Goal: Task Accomplishment & Management: Complete application form

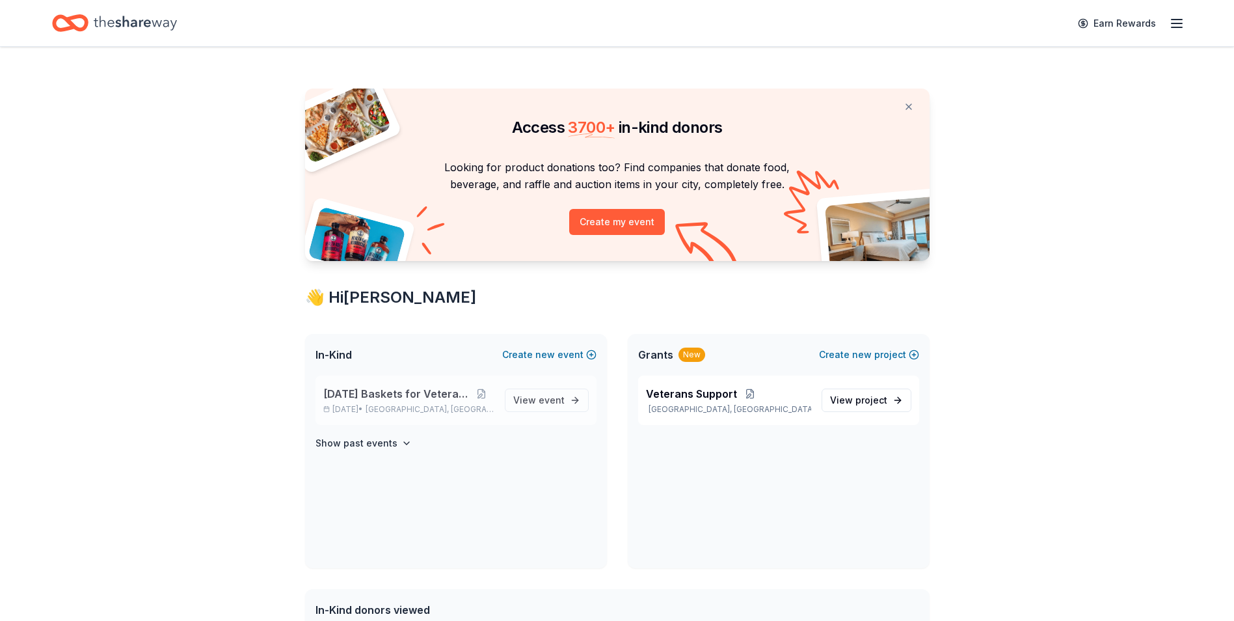
click at [405, 388] on span "[DATE] Baskets for Veterans" at bounding box center [396, 394] width 146 height 16
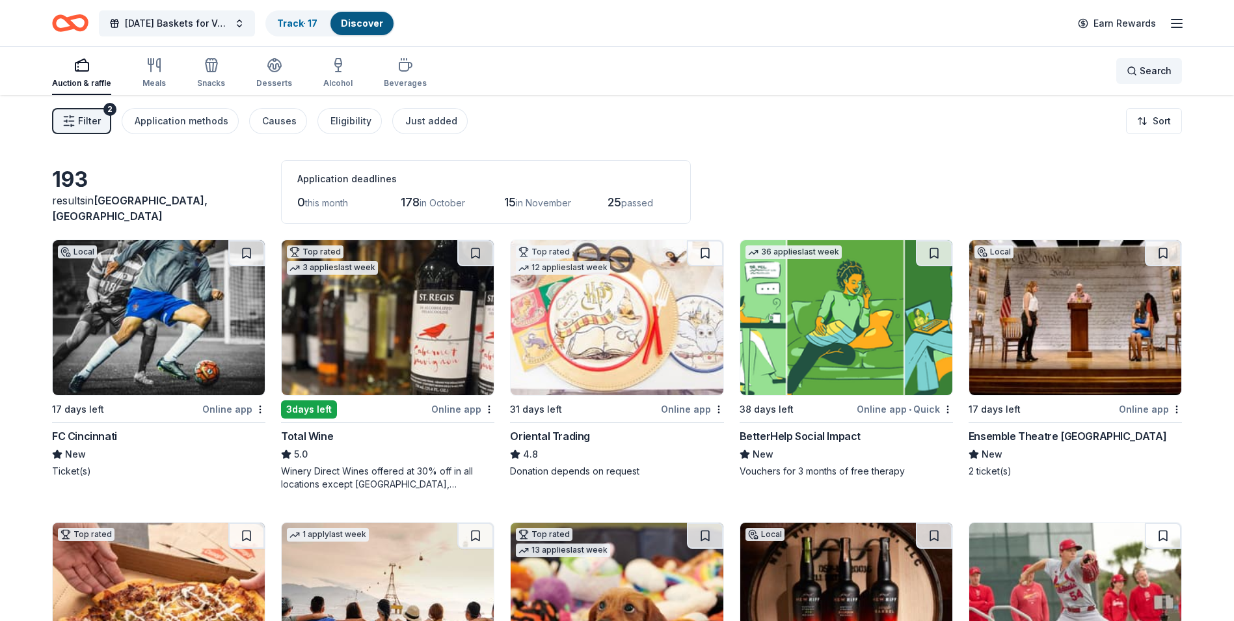
click at [1150, 68] on span "Search" at bounding box center [1156, 71] width 32 height 16
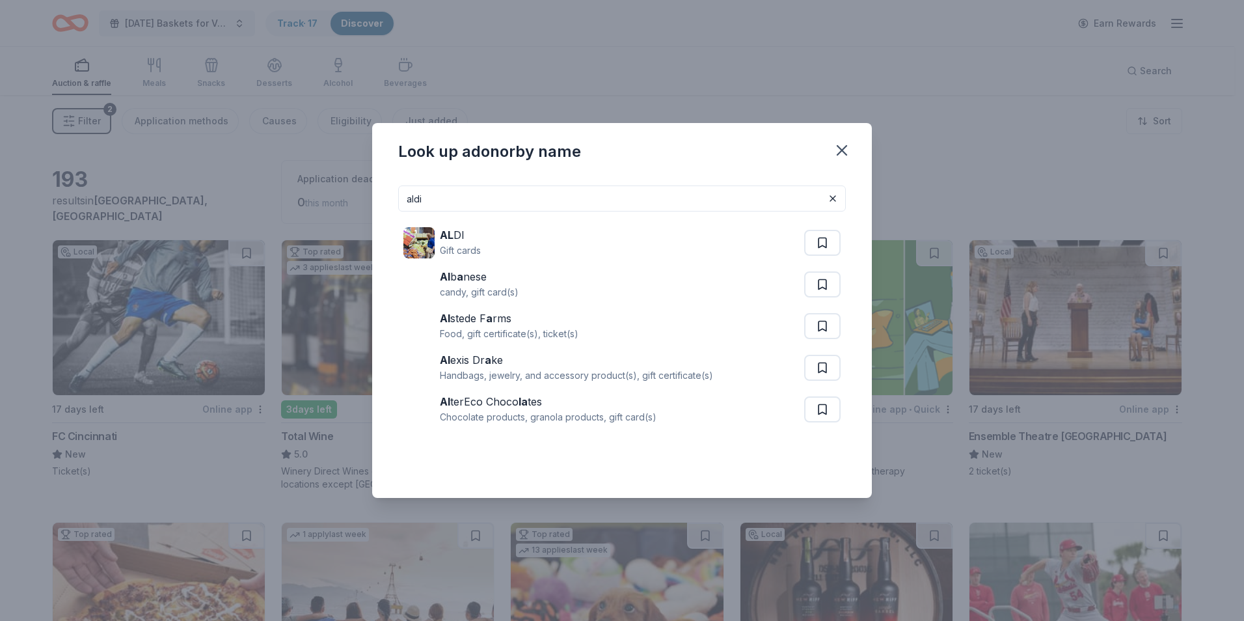
type input "aldi"
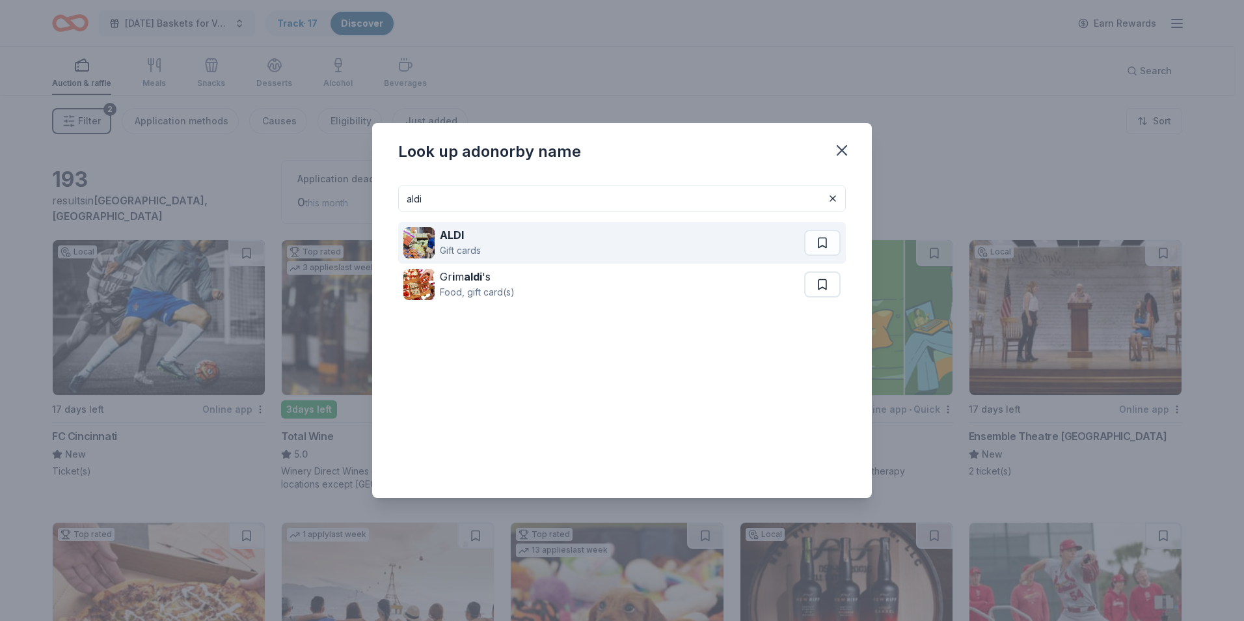
click at [464, 237] on div "ALDI" at bounding box center [460, 235] width 41 height 16
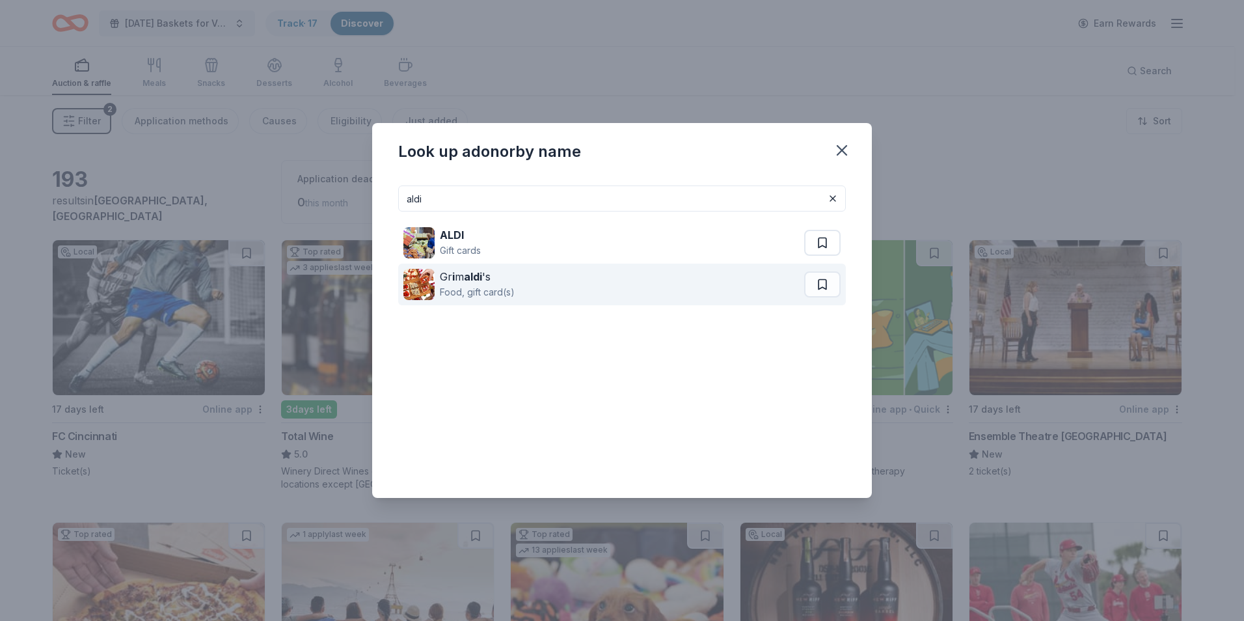
click at [476, 278] on strong "aldi" at bounding box center [473, 276] width 18 height 13
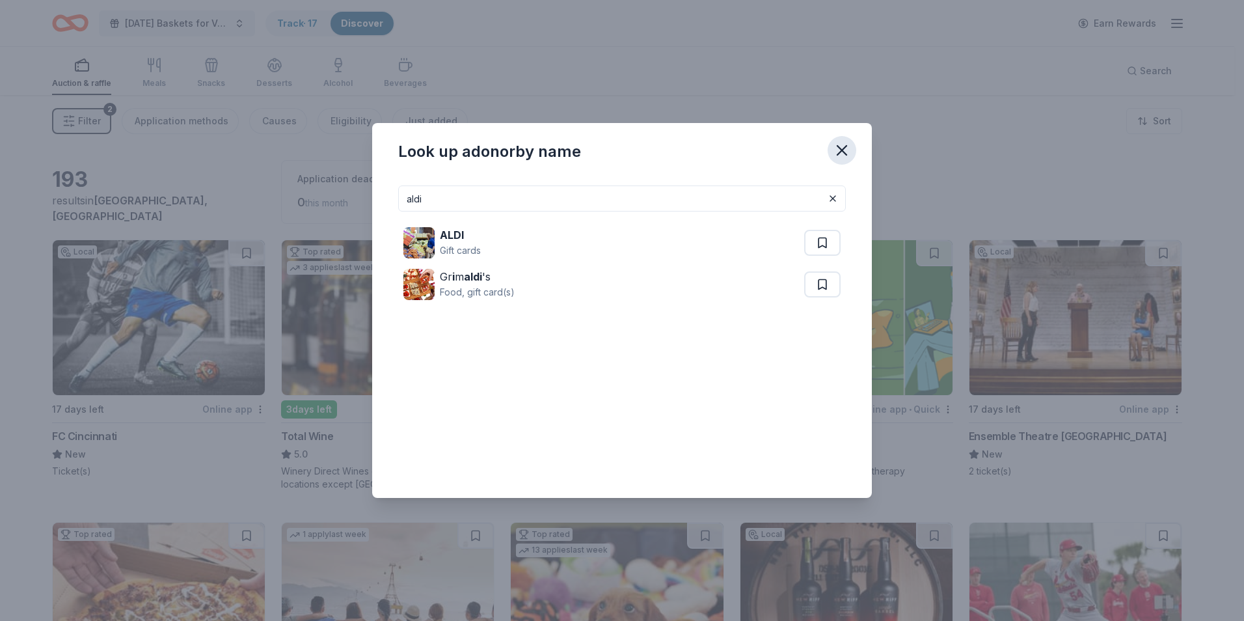
click at [840, 142] on icon "button" at bounding box center [842, 150] width 18 height 18
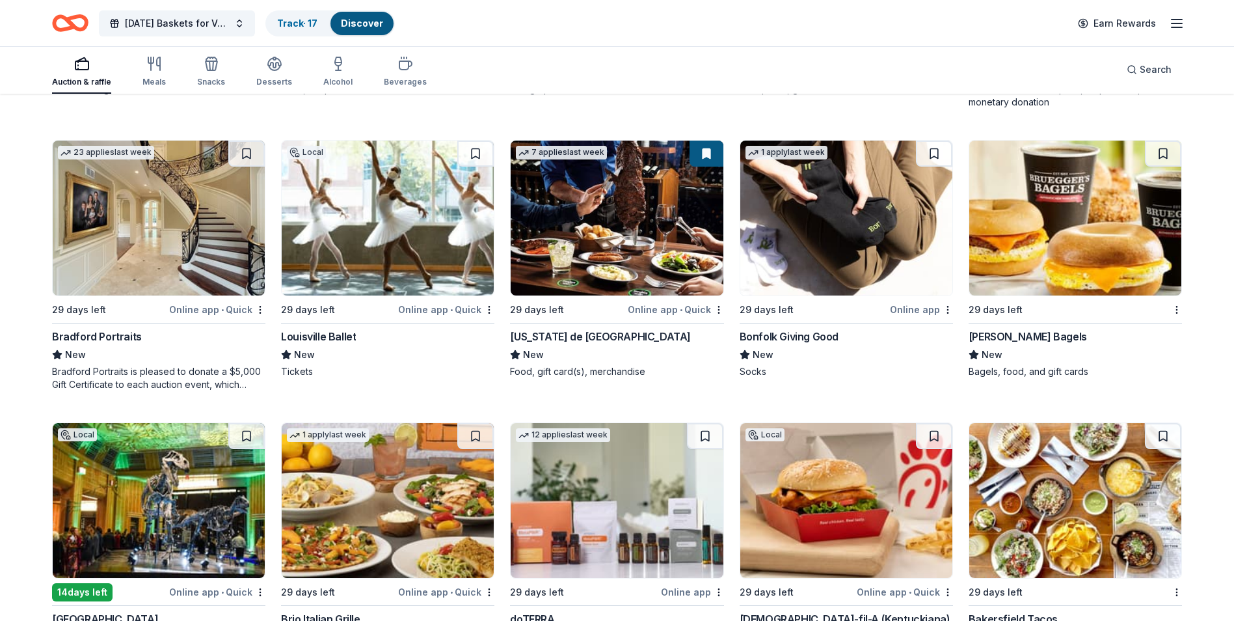
scroll to position [3197, 0]
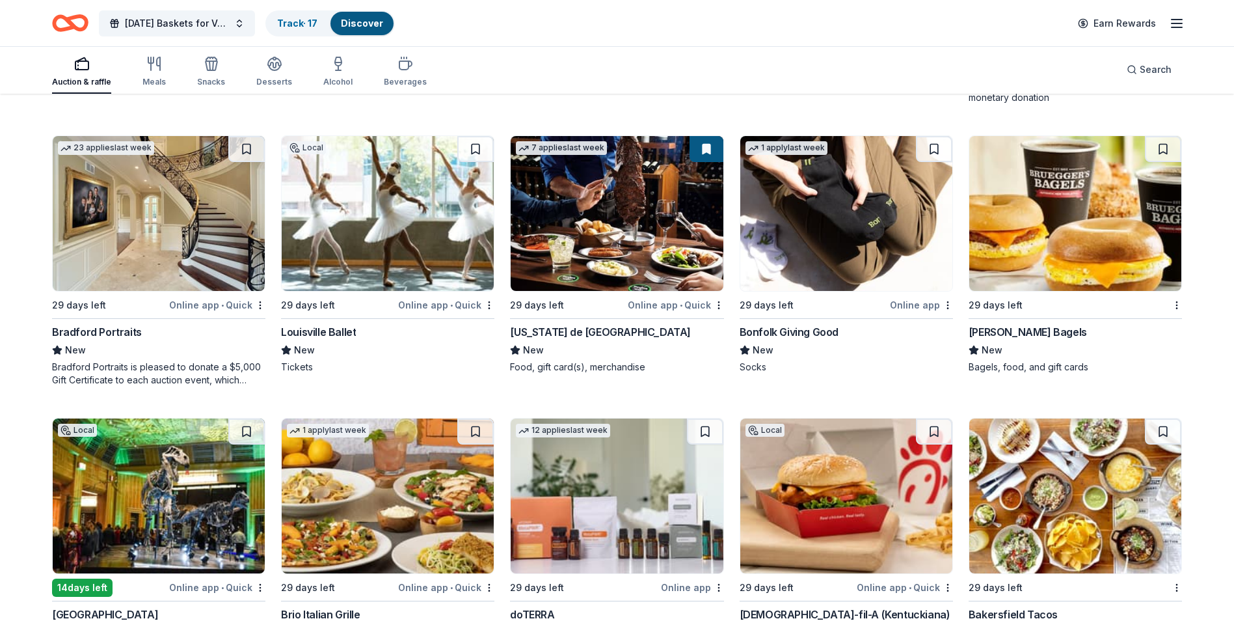
click at [118, 330] on div "Bradford Portraits" at bounding box center [97, 332] width 90 height 16
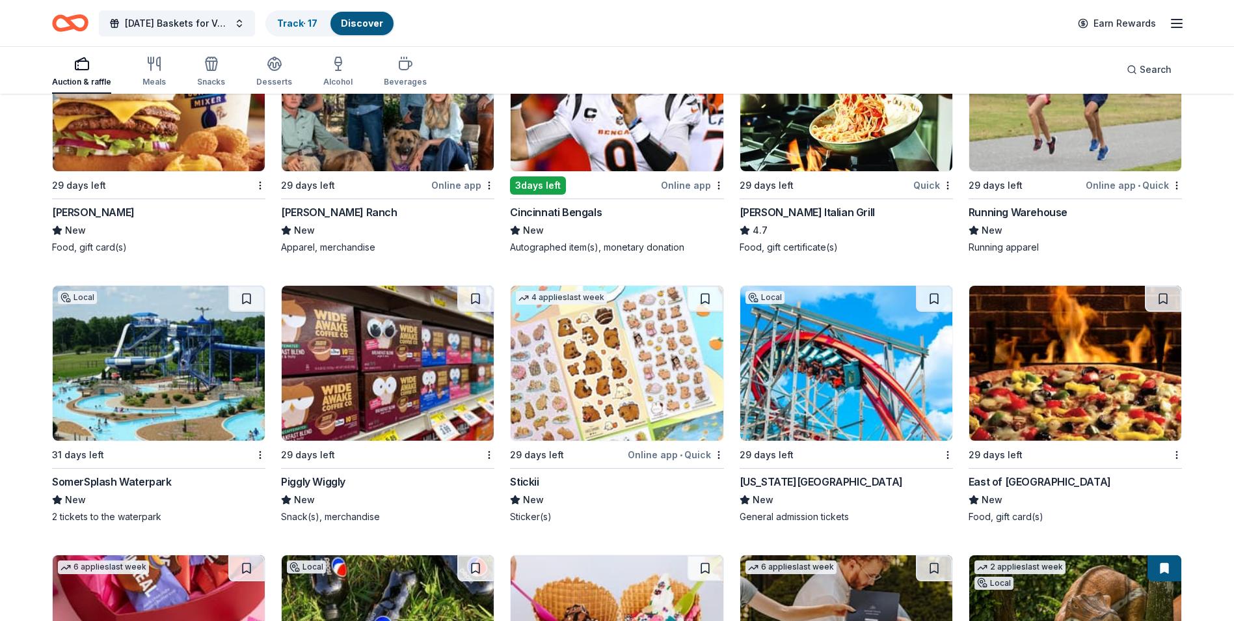
scroll to position [4149, 0]
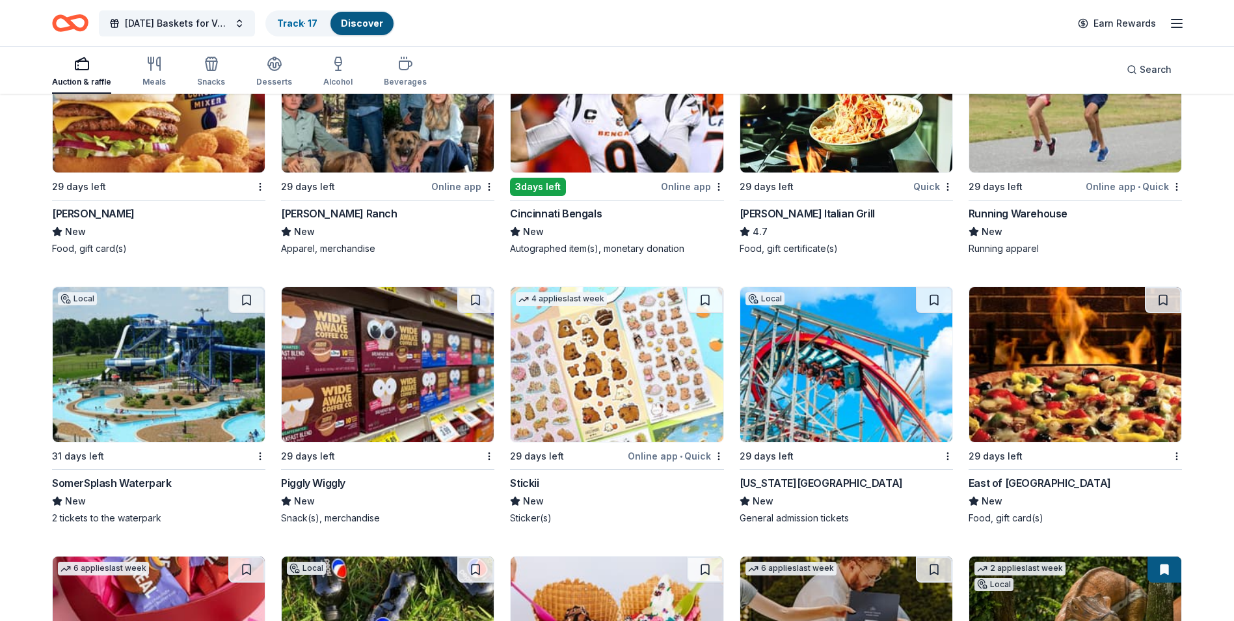
click at [582, 221] on div "Cincinnati Bengals" at bounding box center [556, 214] width 92 height 16
click at [571, 221] on div "Cincinnati Bengals" at bounding box center [556, 214] width 92 height 16
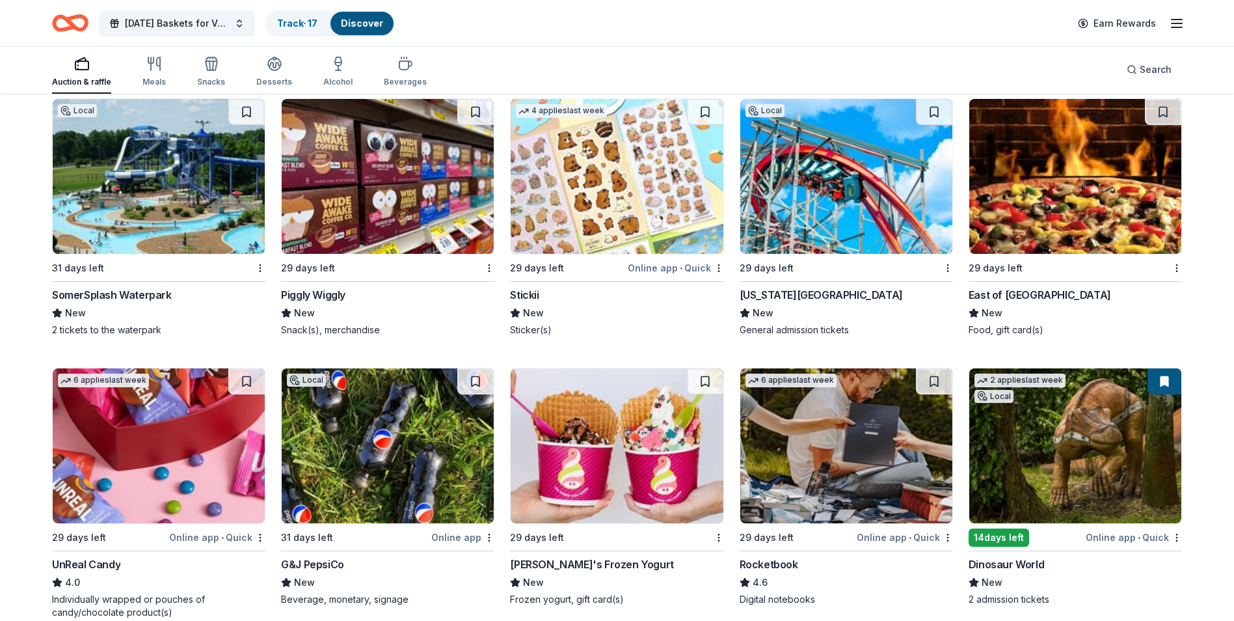
scroll to position [4409, 0]
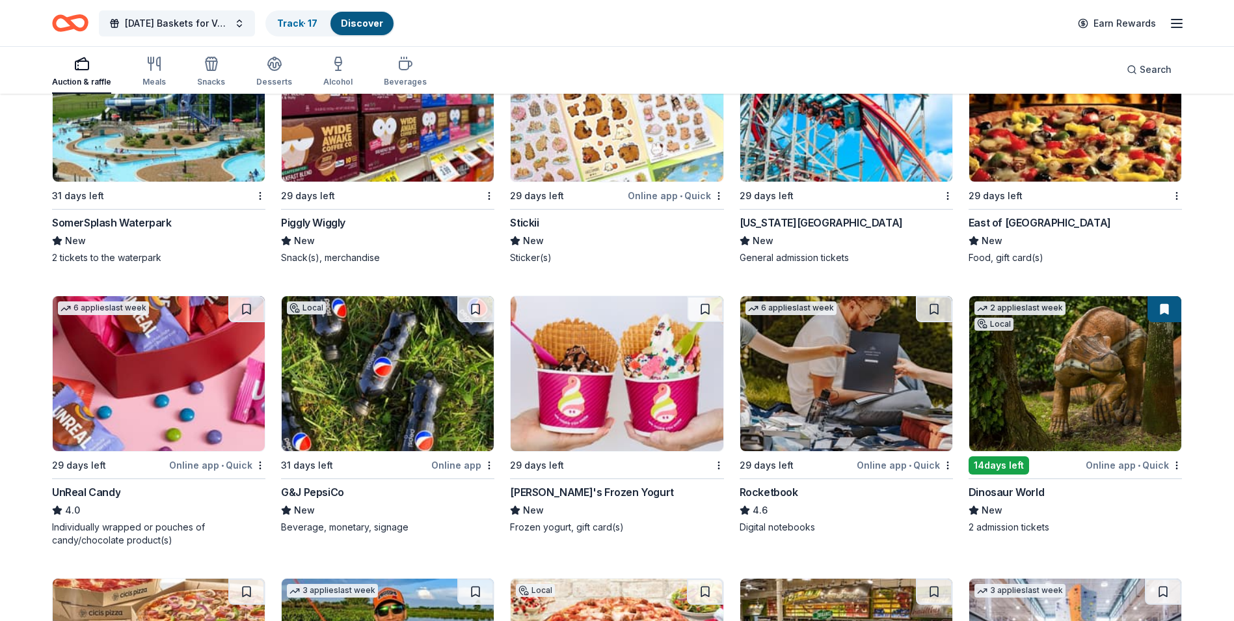
click at [334, 500] on div "G&J PepsiCo" at bounding box center [312, 492] width 63 height 16
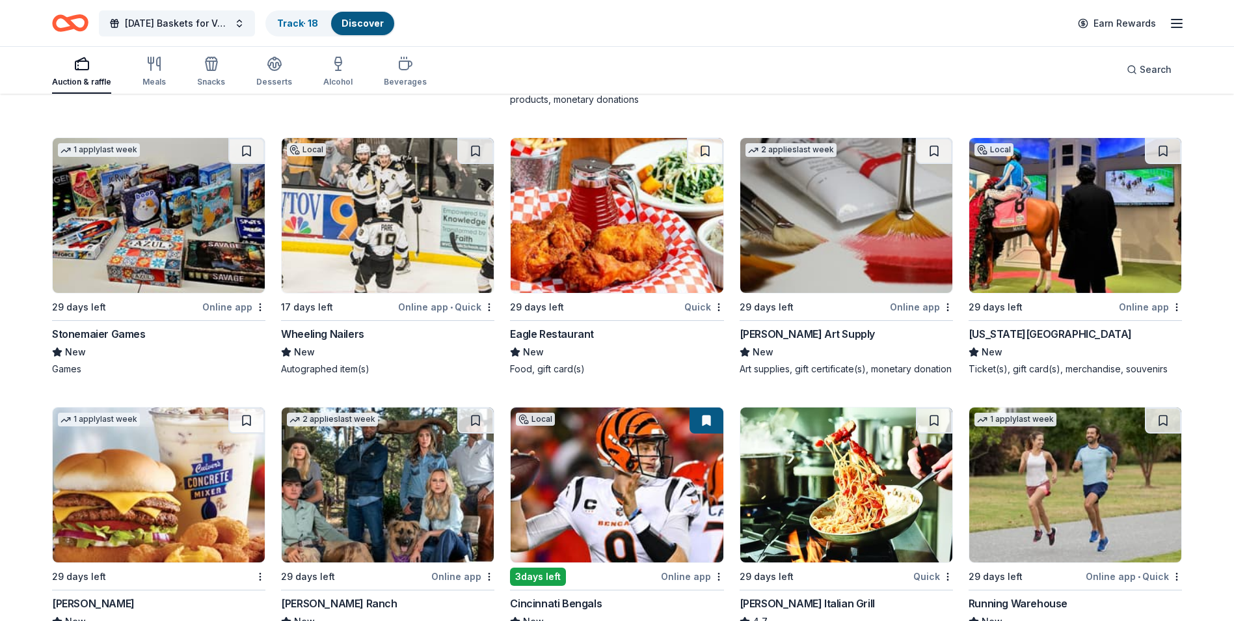
scroll to position [3759, 0]
click at [1157, 66] on span "Search" at bounding box center [1156, 70] width 32 height 16
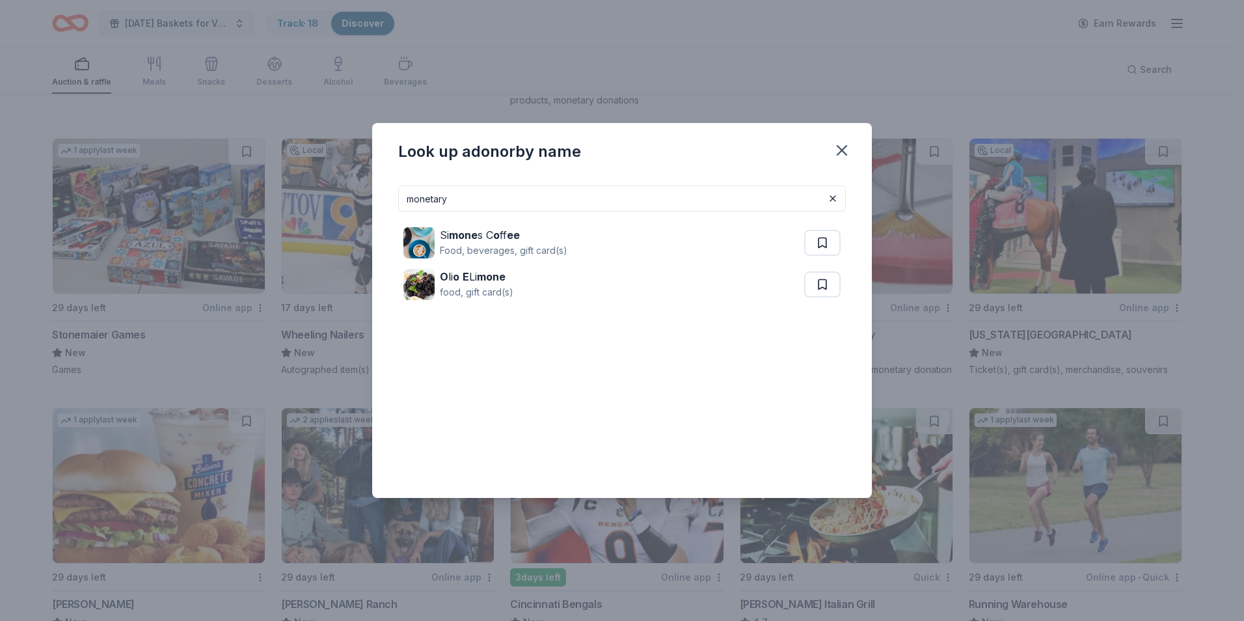
type input "monetary"
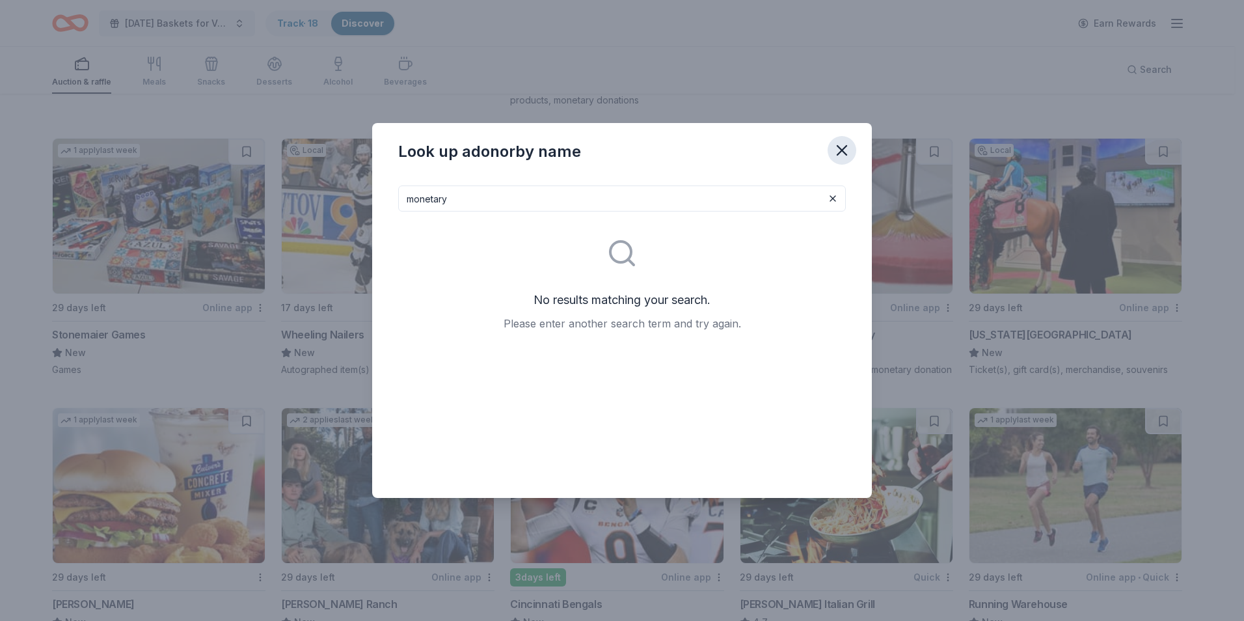
click at [835, 156] on icon "button" at bounding box center [842, 150] width 18 height 18
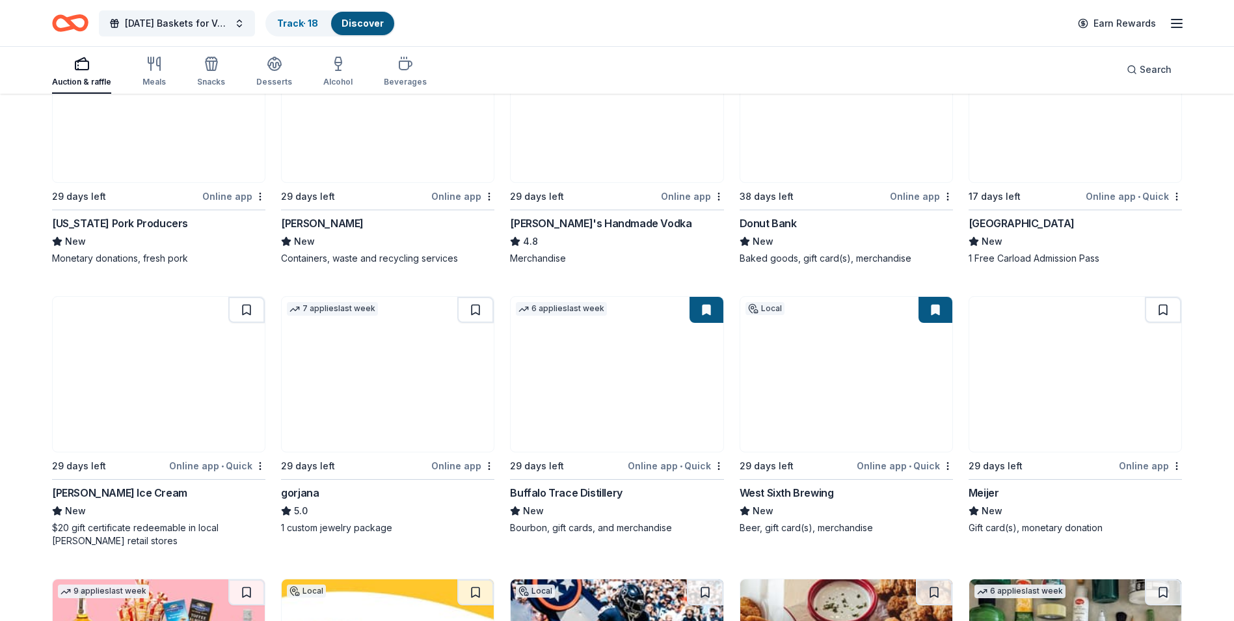
scroll to position [2472, 0]
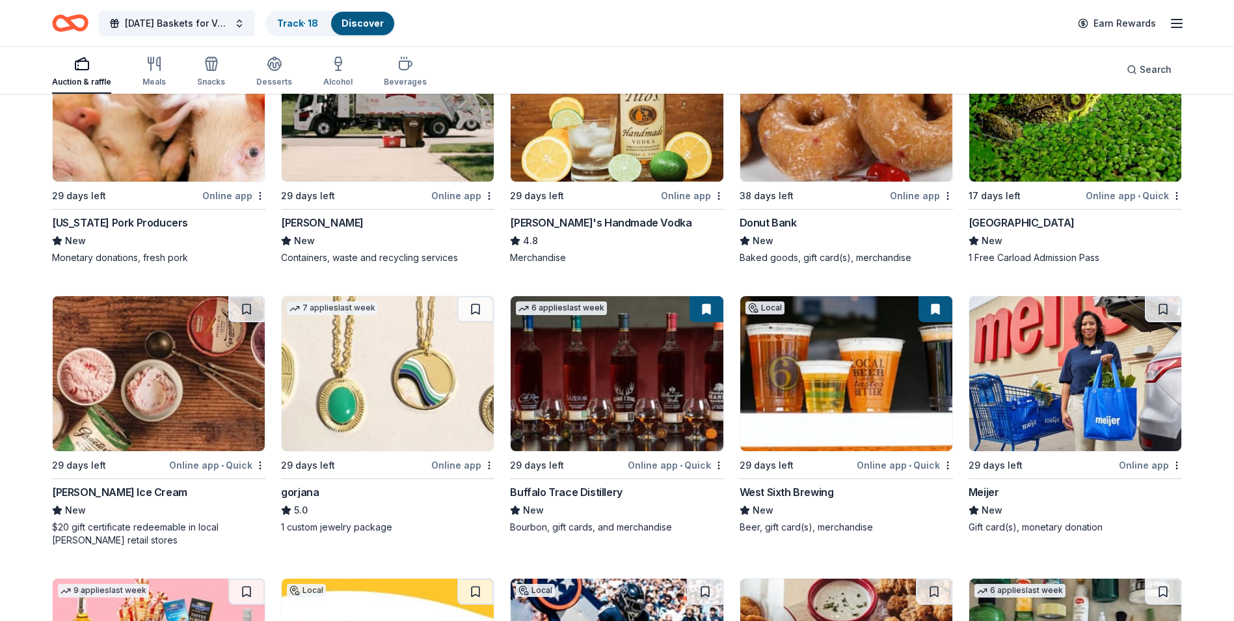
click at [75, 225] on div "[US_STATE] Pork Producers" at bounding box center [120, 223] width 136 height 16
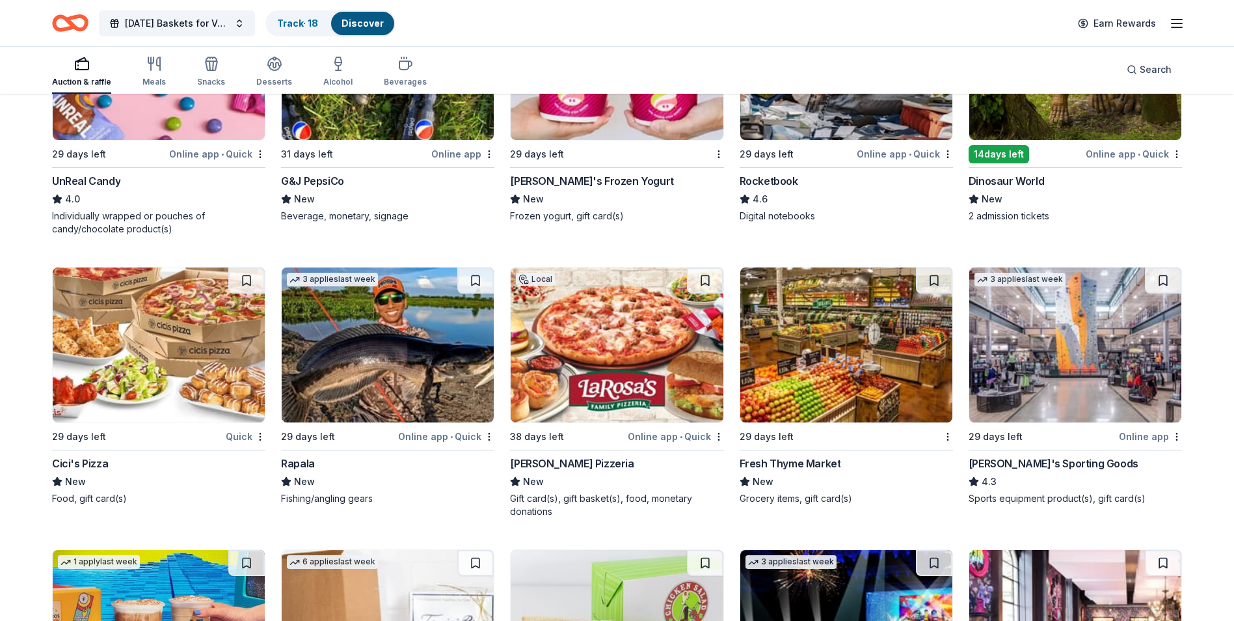
scroll to position [4749, 0]
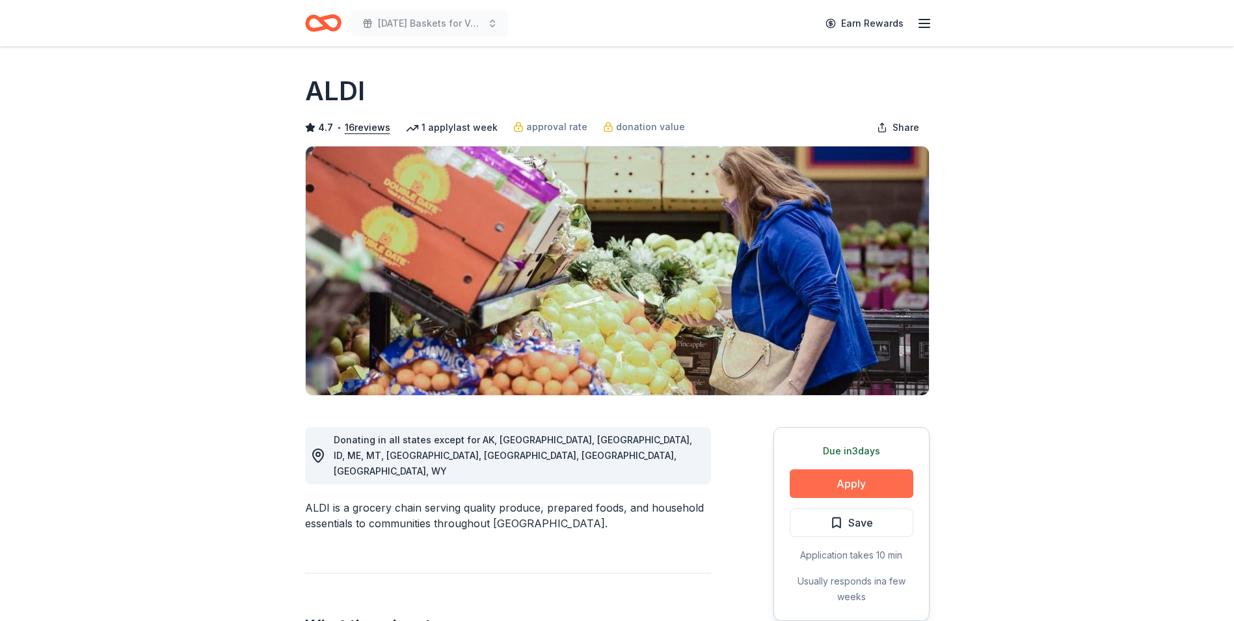
click at [854, 479] on button "Apply" at bounding box center [852, 483] width 124 height 29
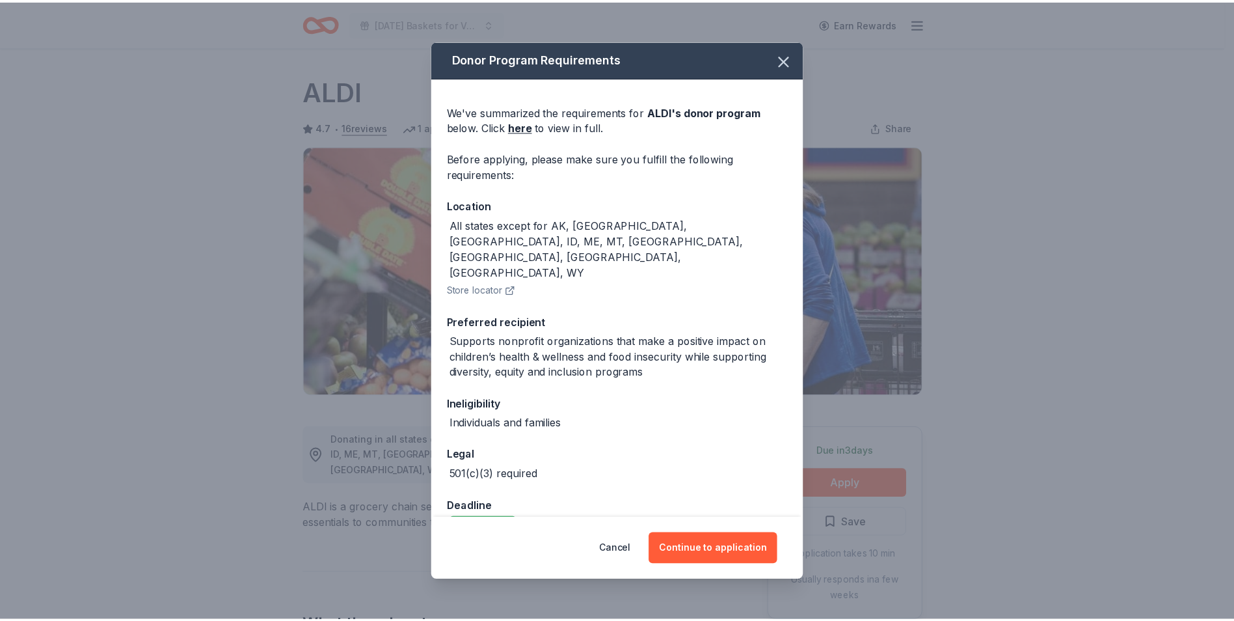
scroll to position [37, 0]
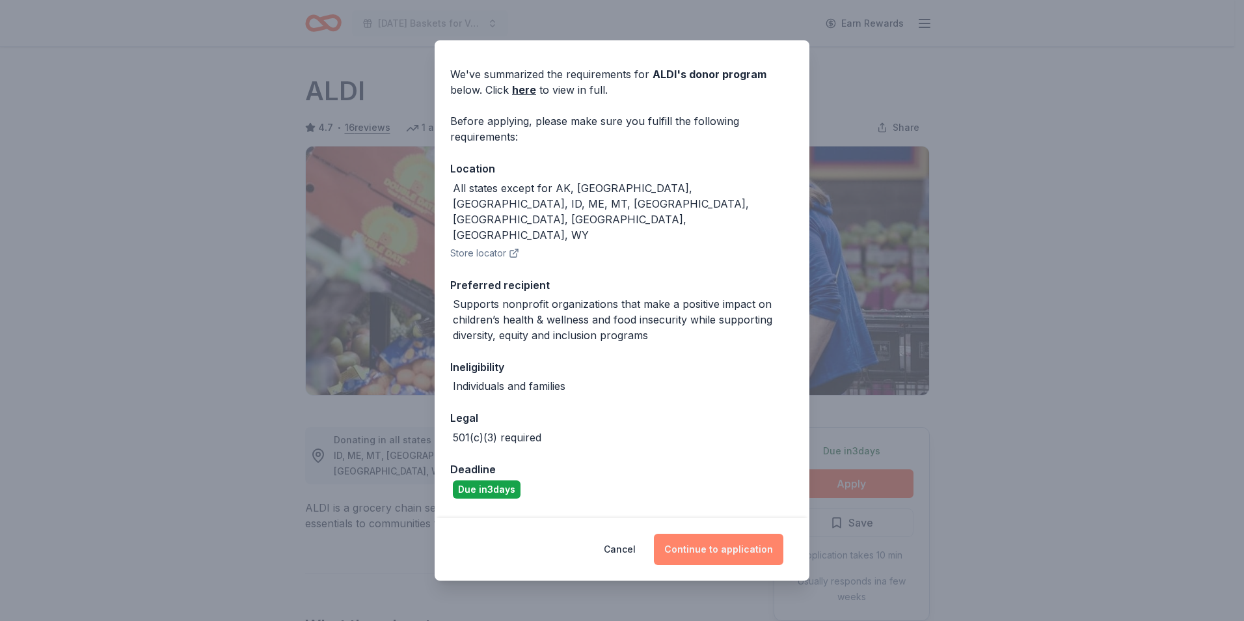
click at [692, 547] on button "Continue to application" at bounding box center [718, 548] width 129 height 31
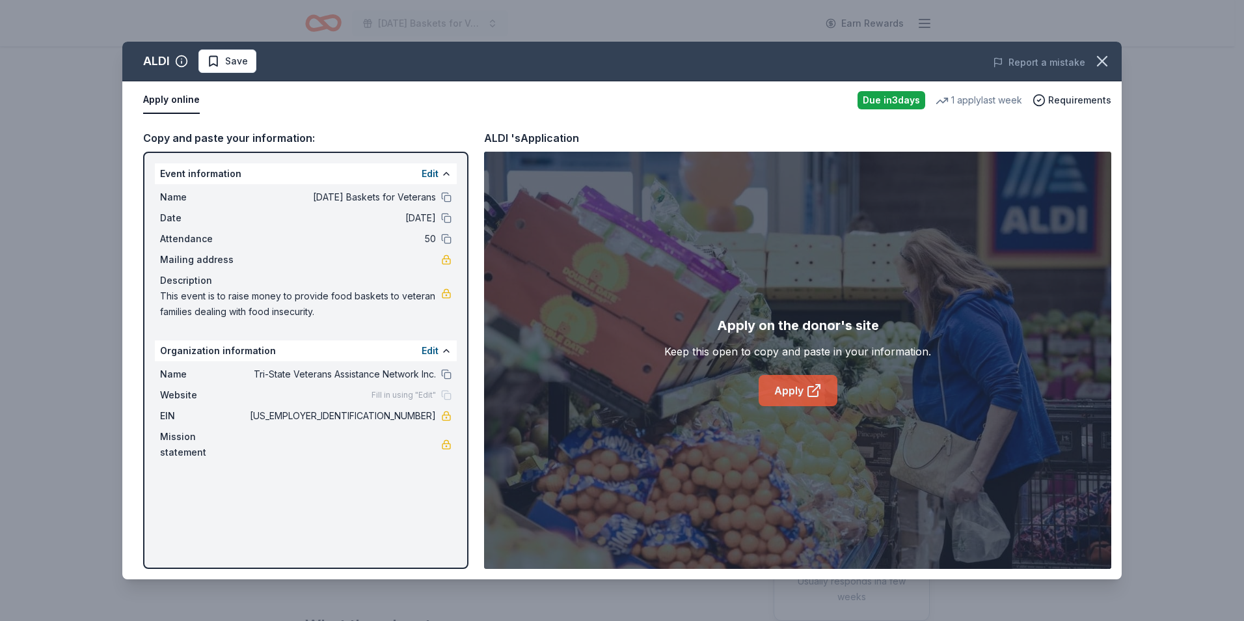
click at [816, 384] on icon at bounding box center [818, 386] width 4 height 4
click at [806, 388] on icon at bounding box center [814, 391] width 16 height 16
click at [1106, 68] on icon "button" at bounding box center [1102, 61] width 18 height 18
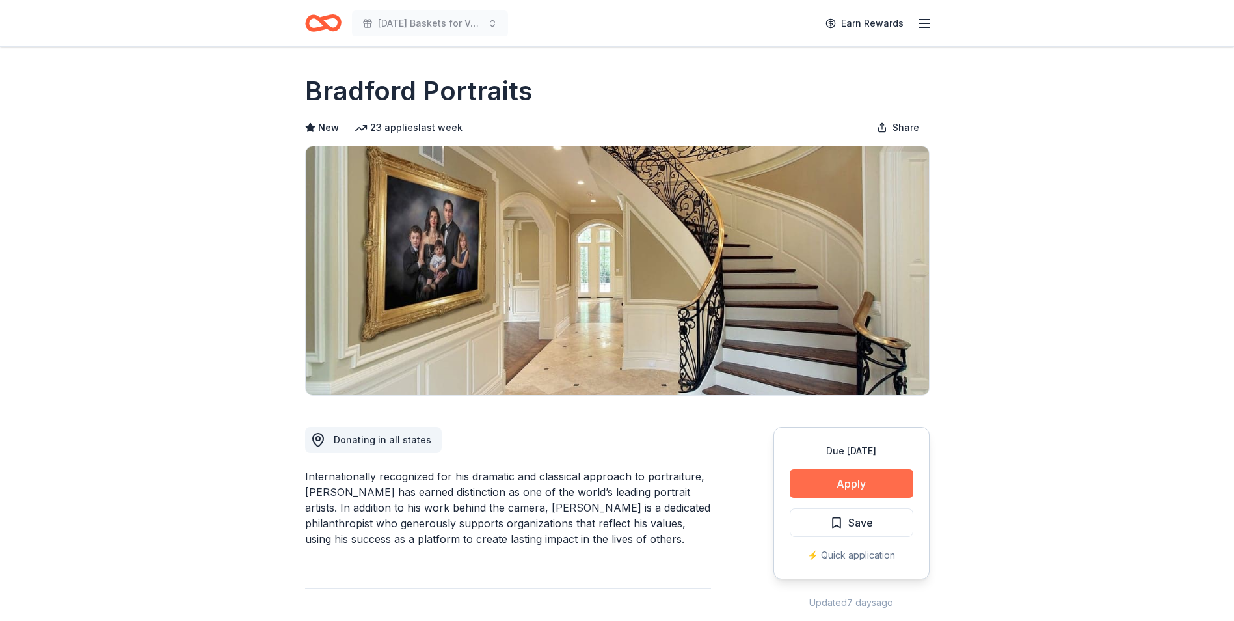
click at [833, 474] on button "Apply" at bounding box center [852, 483] width 124 height 29
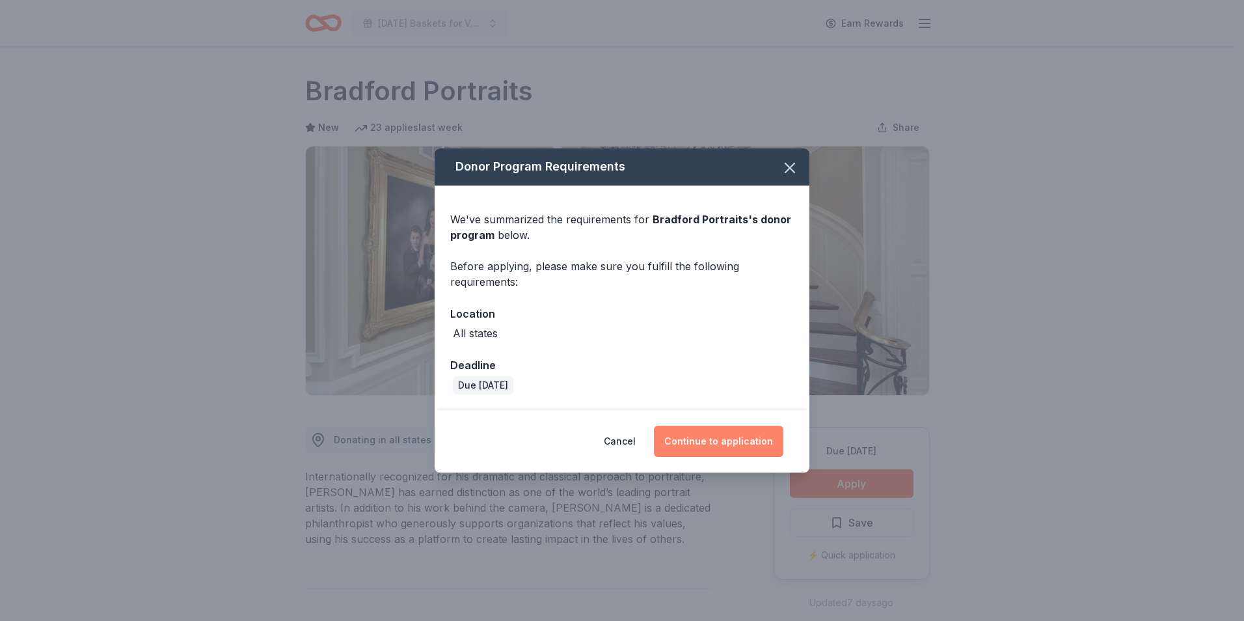
click at [690, 440] on button "Continue to application" at bounding box center [718, 440] width 129 height 31
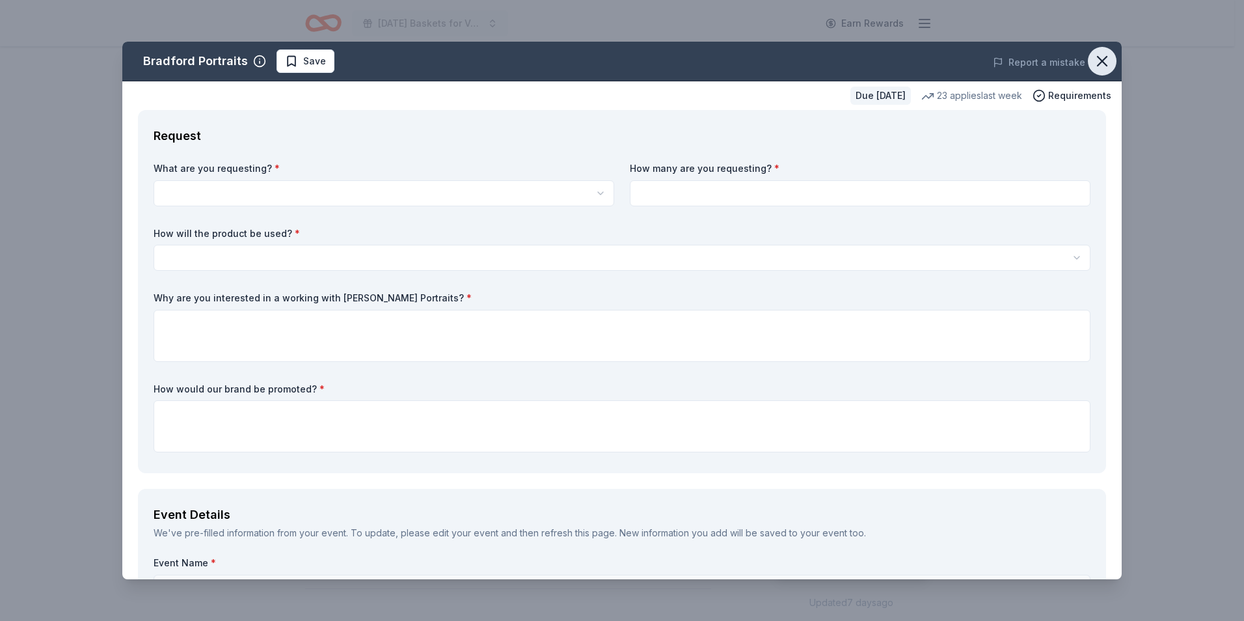
click at [1097, 62] on icon "button" at bounding box center [1101, 61] width 9 height 9
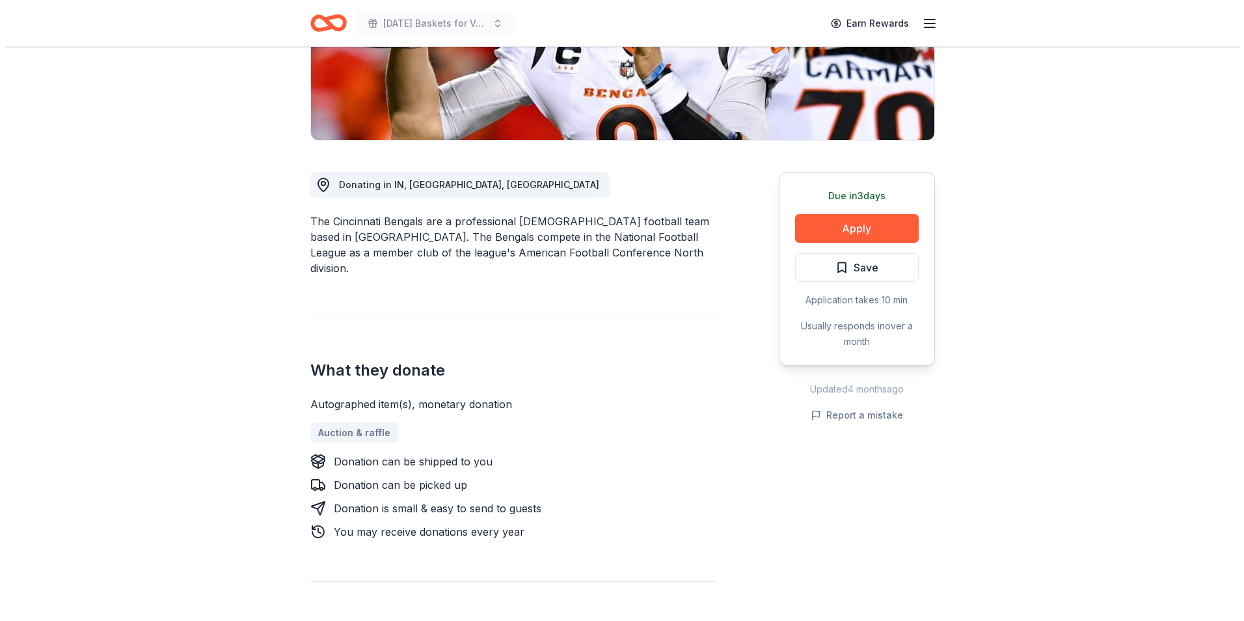
scroll to position [260, 0]
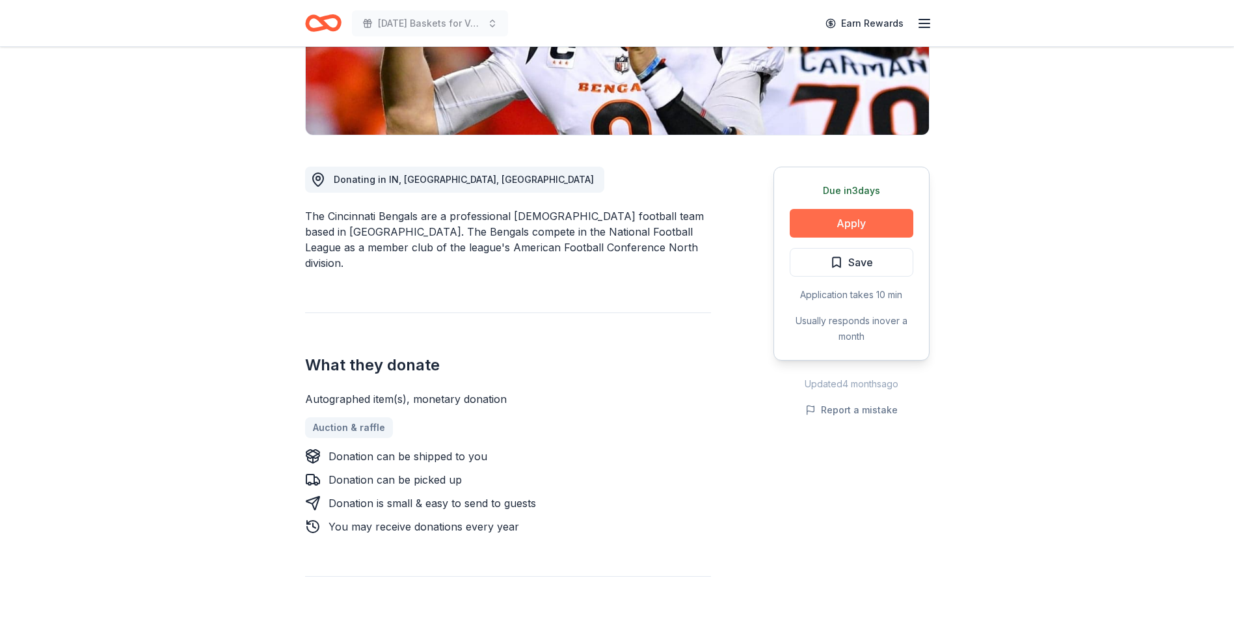
click at [841, 222] on button "Apply" at bounding box center [852, 223] width 124 height 29
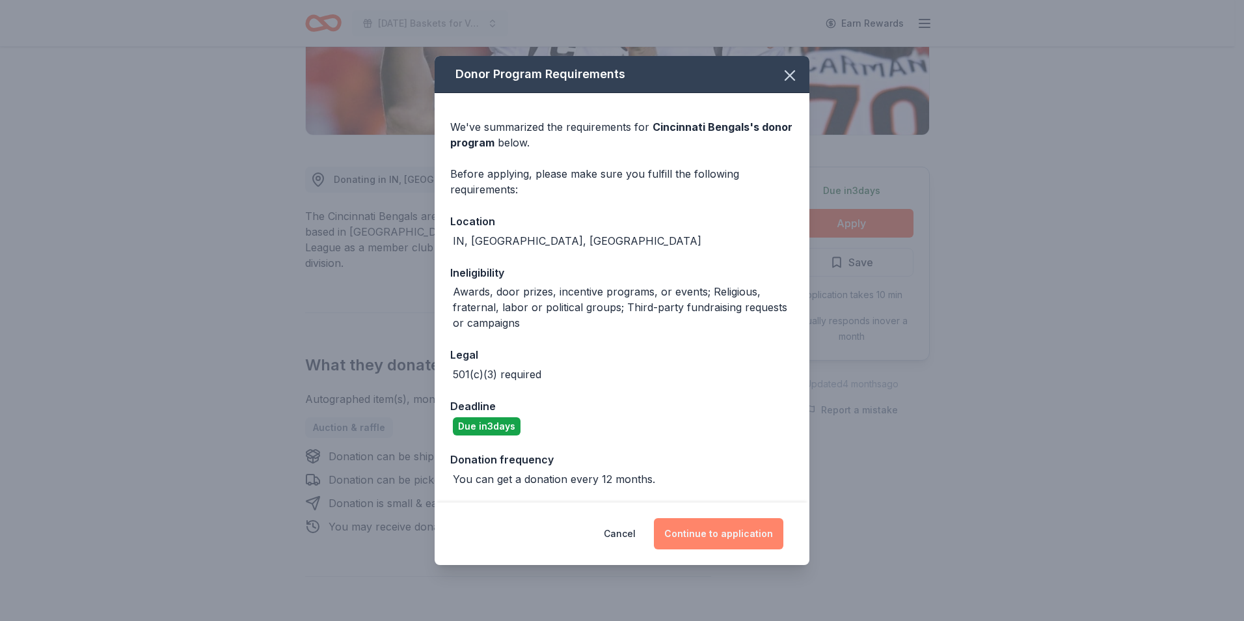
click at [731, 537] on button "Continue to application" at bounding box center [718, 533] width 129 height 31
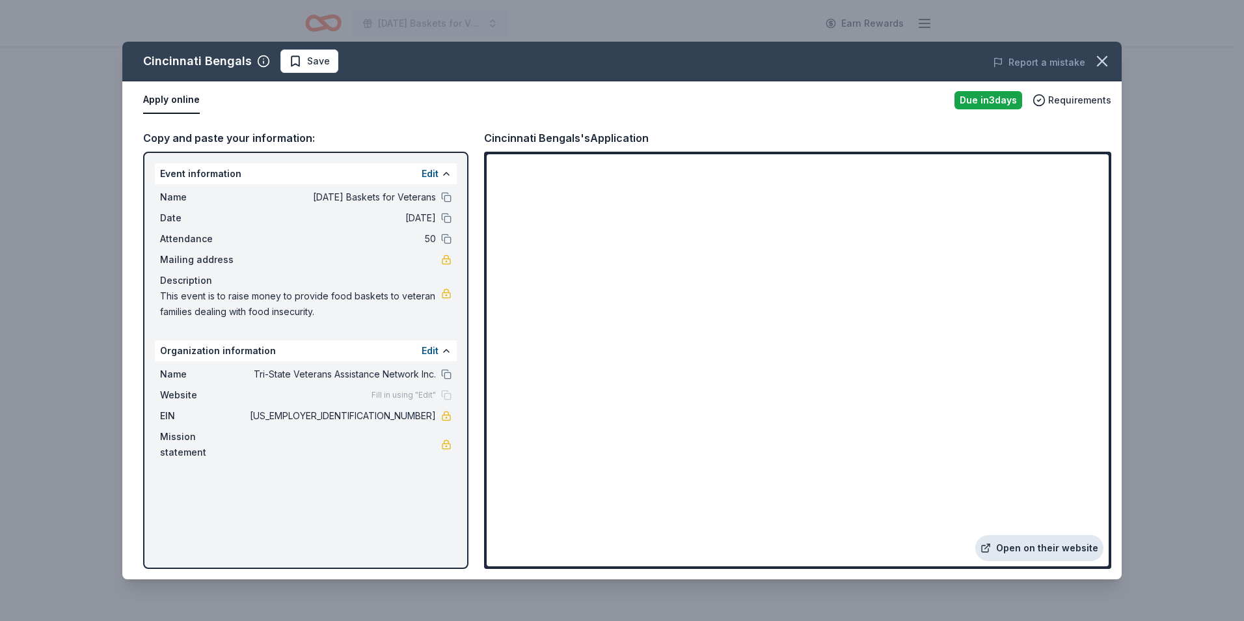
click at [1018, 546] on link "Open on their website" at bounding box center [1039, 548] width 128 height 26
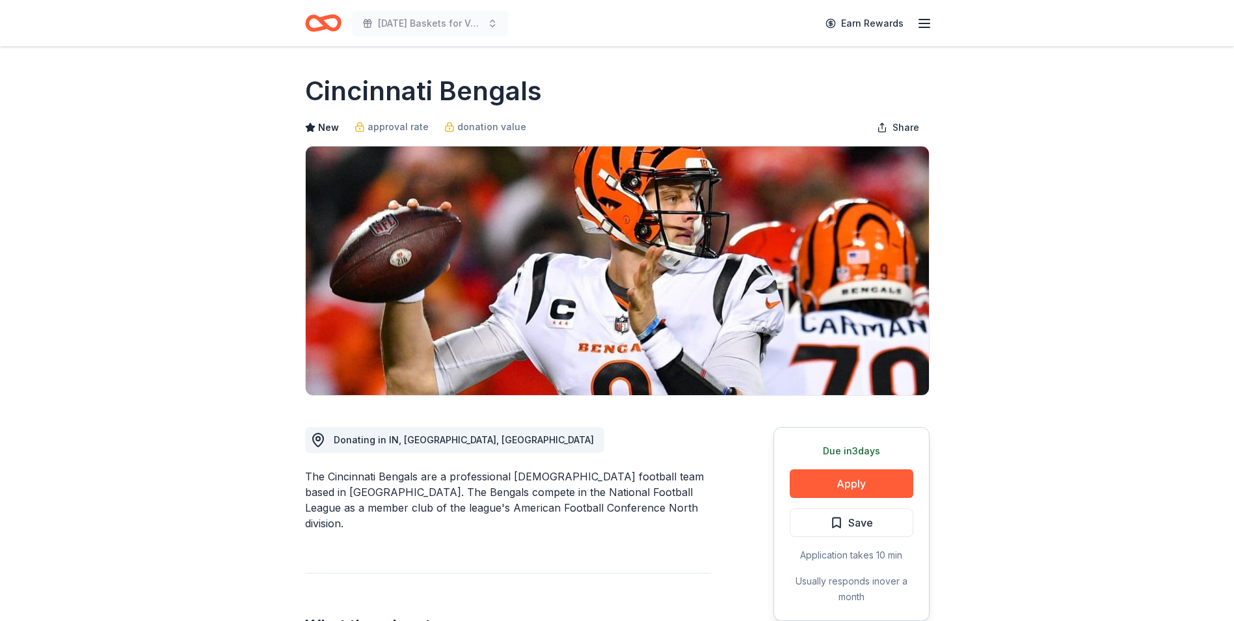
click at [842, 522] on span "Save" at bounding box center [851, 522] width 43 height 17
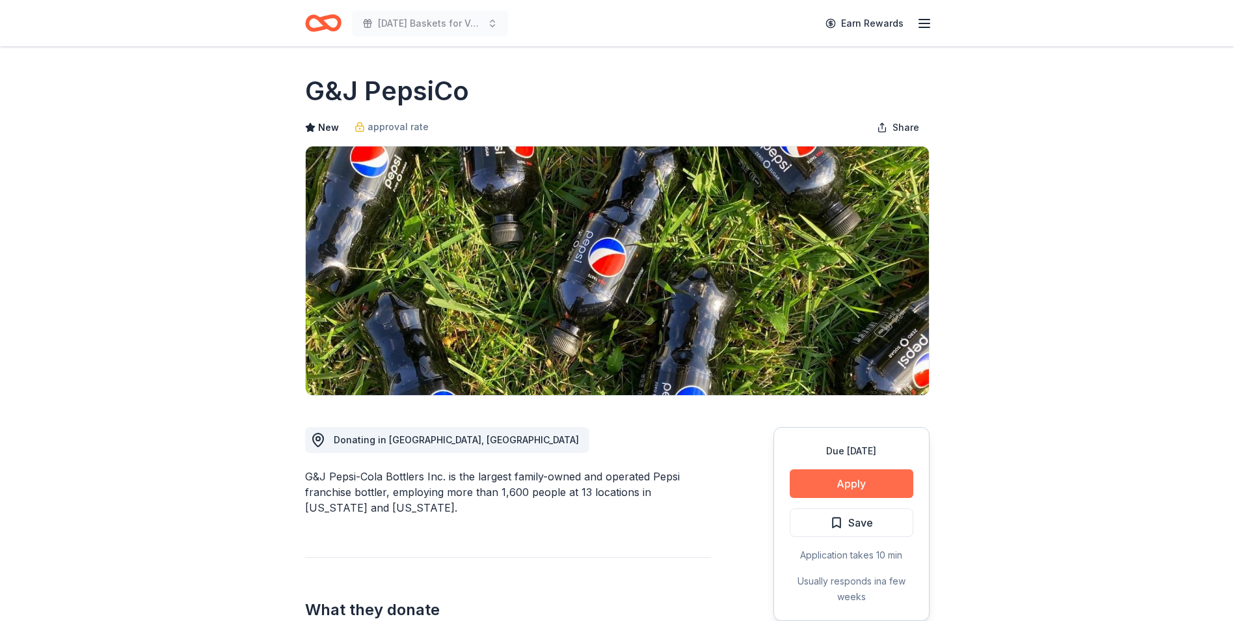
click at [824, 482] on button "Apply" at bounding box center [852, 483] width 124 height 29
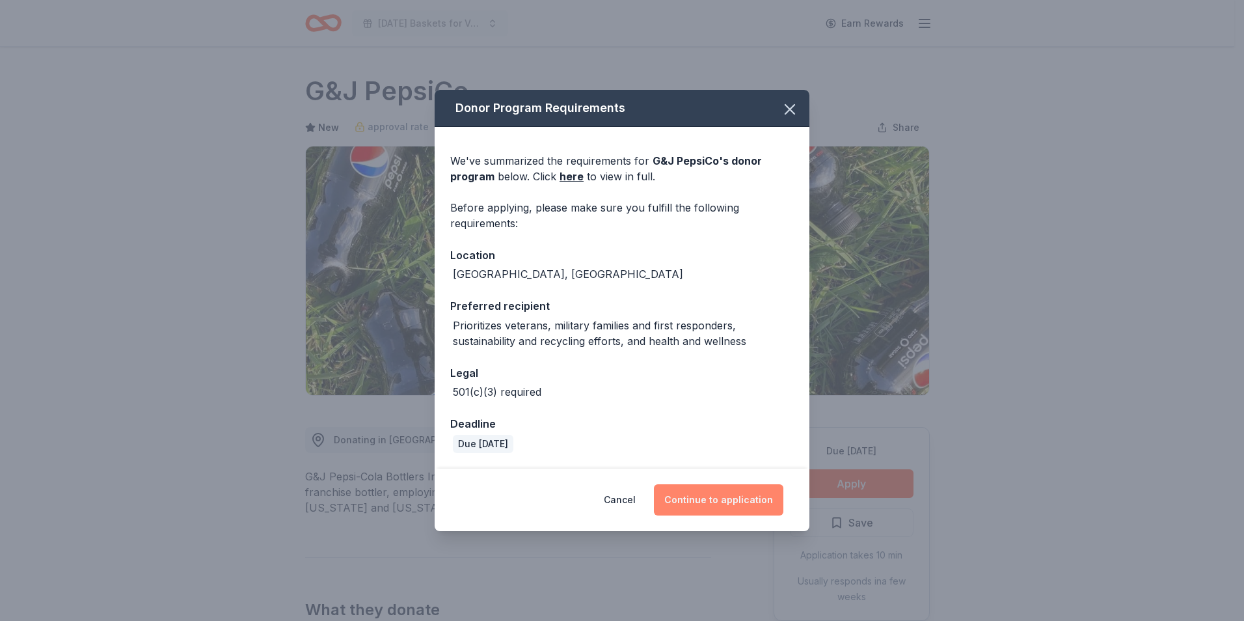
click at [717, 497] on button "Continue to application" at bounding box center [718, 499] width 129 height 31
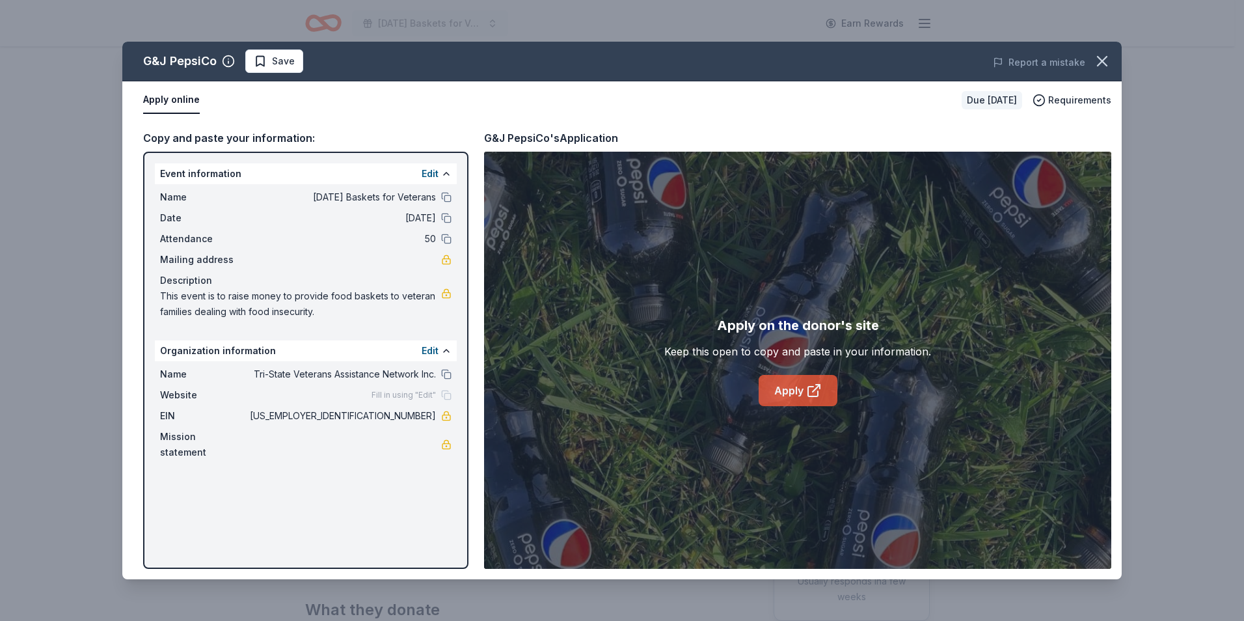
click at [785, 392] on link "Apply" at bounding box center [798, 390] width 79 height 31
